Goal: Task Accomplishment & Management: Manage account settings

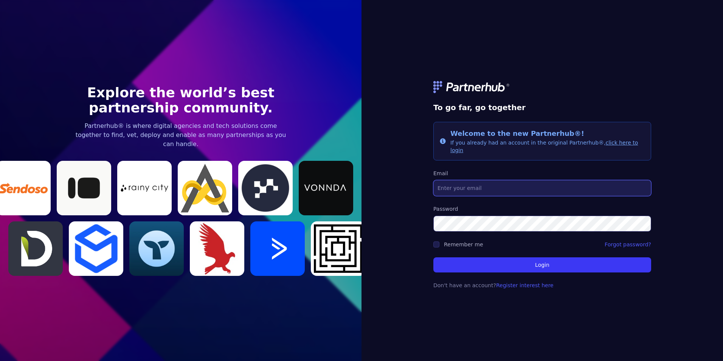
click at [277, 64] on input "Email" at bounding box center [542, 188] width 218 height 16
type input "[EMAIL_ADDRESS][DOMAIN_NAME]"
click at [277, 64] on link "click here to login" at bounding box center [544, 147] width 188 height 14
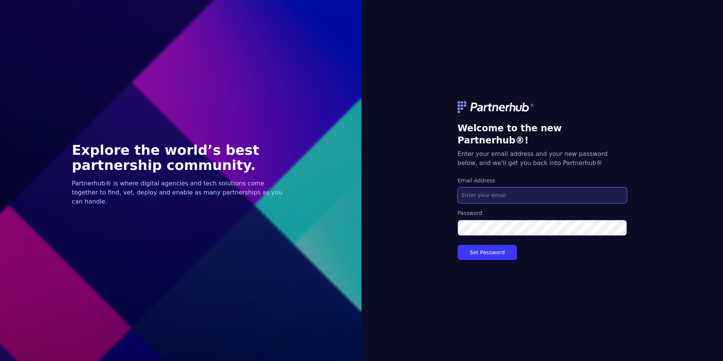
click at [512, 191] on input "Email Address" at bounding box center [542, 195] width 169 height 16
type input "[EMAIL_ADDRESS][DOMAIN_NAME]"
click at [489, 245] on button "Set Password" at bounding box center [487, 252] width 59 height 15
click at [488, 246] on button "Set Password" at bounding box center [487, 252] width 59 height 15
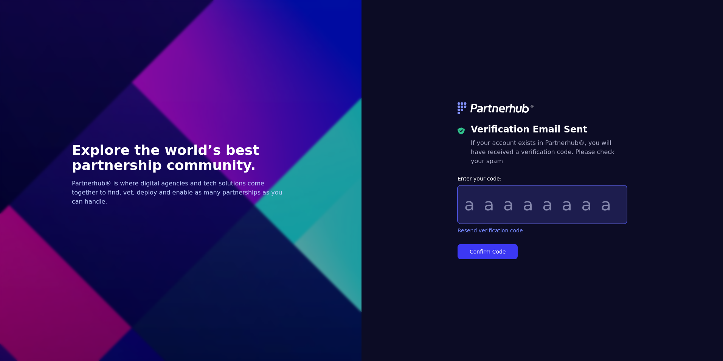
click at [495, 201] on input "Enter your code:" at bounding box center [542, 204] width 169 height 38
click at [495, 227] on link "Resend verification code" at bounding box center [490, 231] width 65 height 8
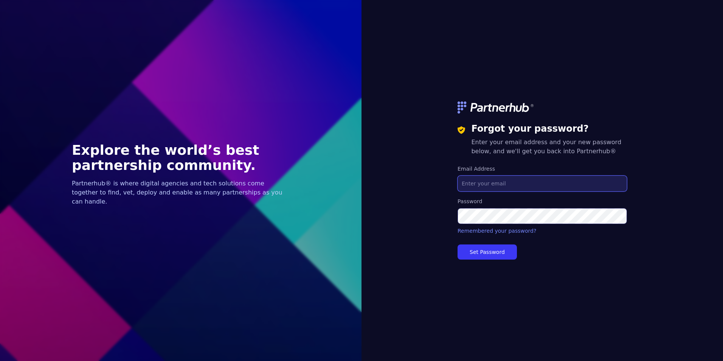
click at [506, 183] on input "Email Address" at bounding box center [542, 183] width 169 height 16
type input "[EMAIL_ADDRESS][DOMAIN_NAME]"
click at [492, 248] on button "Set Password" at bounding box center [487, 251] width 59 height 15
click at [500, 248] on button "Set Password" at bounding box center [487, 251] width 59 height 15
